Goal: Task Accomplishment & Management: Manage account settings

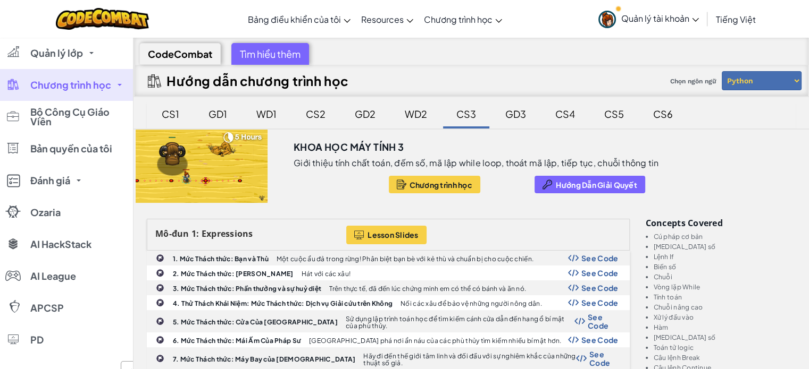
click at [303, 112] on div "CS2" at bounding box center [315, 114] width 41 height 25
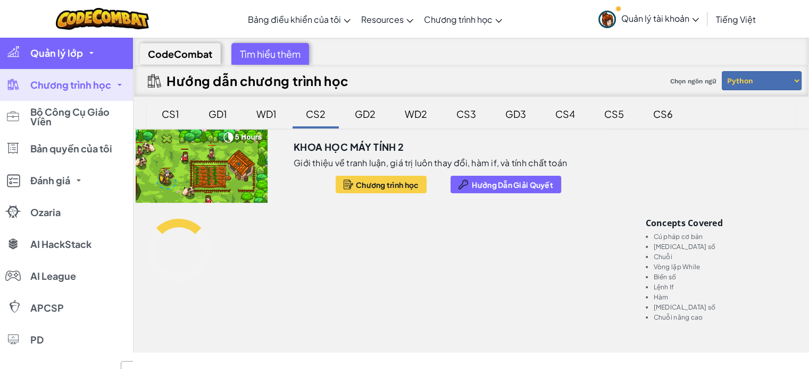
click at [53, 49] on span "Quản lý lớp" at bounding box center [56, 53] width 53 height 10
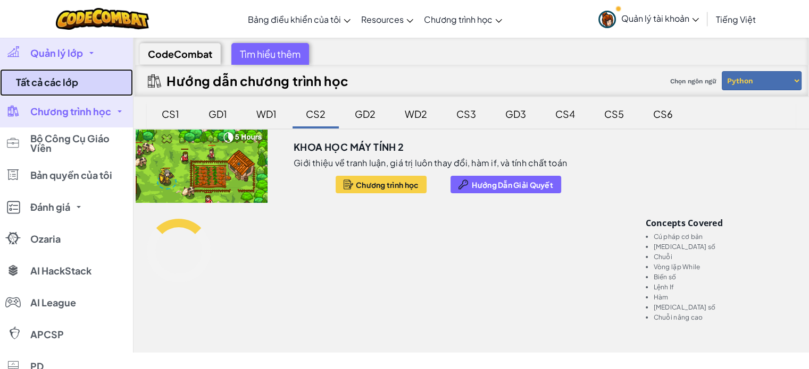
click at [68, 76] on link "Tất cả các lớp" at bounding box center [66, 82] width 133 height 27
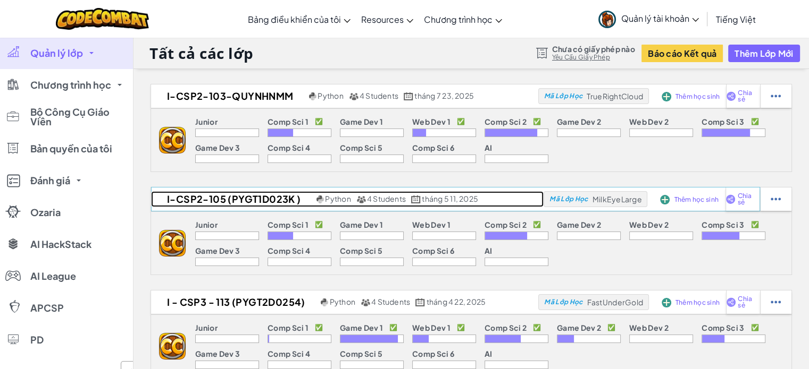
click at [208, 201] on h2 "I-CSP2-105 (PYGT1D023K )" at bounding box center [232, 199] width 163 height 16
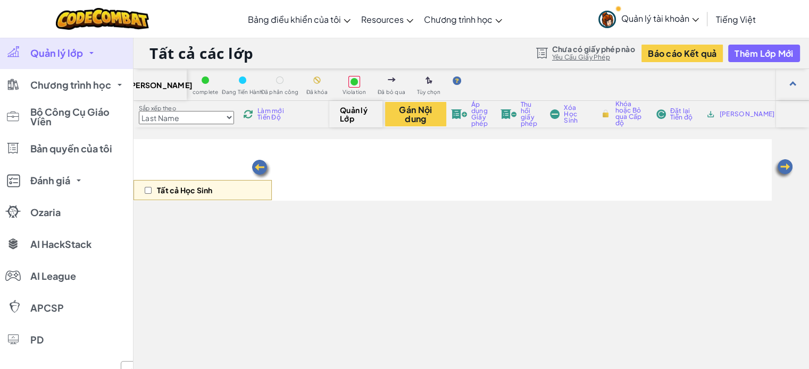
select select "56462f935afde0c6fd30fc8c"
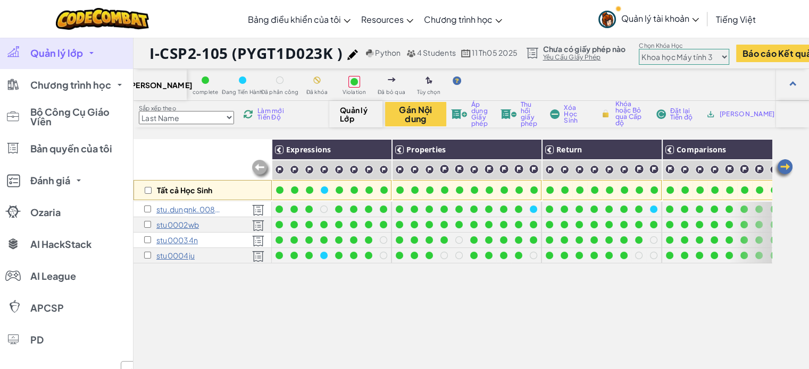
click at [785, 165] on img at bounding box center [782, 168] width 21 height 21
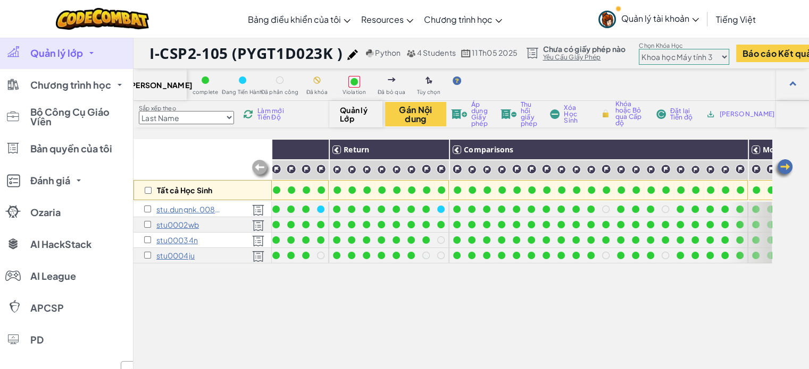
click at [785, 165] on img at bounding box center [782, 168] width 21 height 21
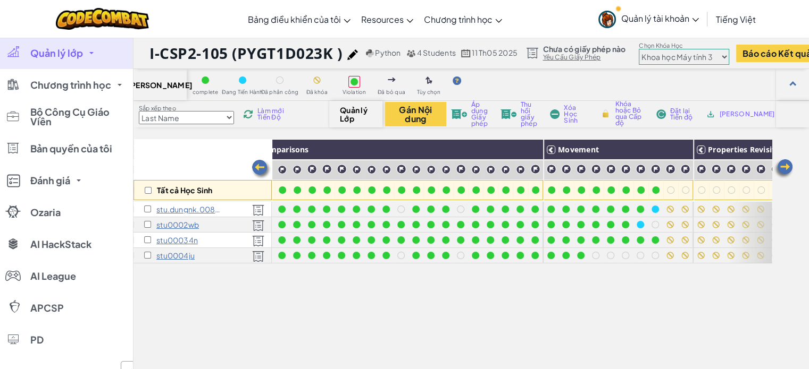
scroll to position [0, 425]
